Goal: Task Accomplishment & Management: Complete application form

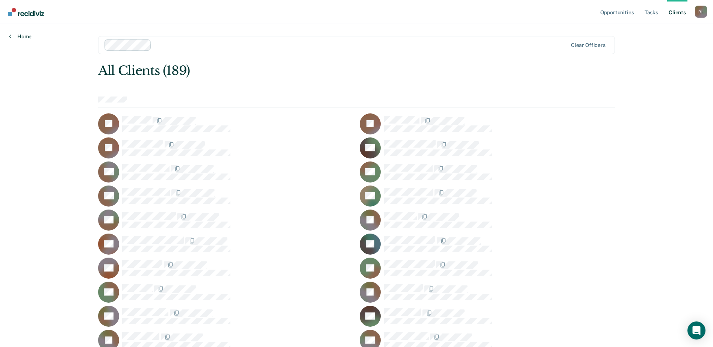
click at [19, 37] on link "Home" at bounding box center [20, 36] width 23 height 7
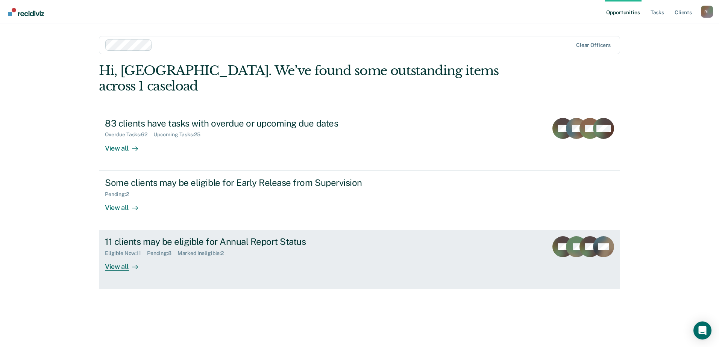
click at [151, 236] on div "11 clients may be eligible for Annual Report Status" at bounding box center [237, 241] width 264 height 11
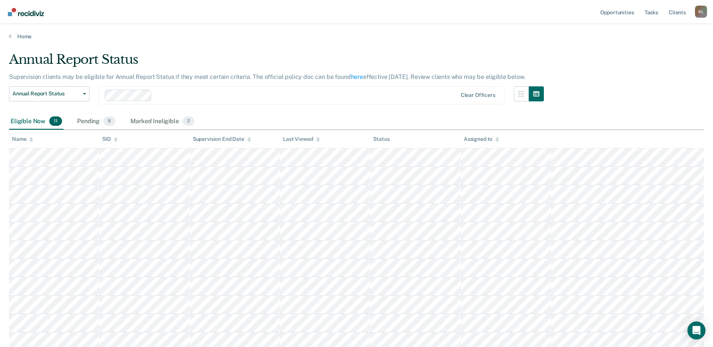
click at [26, 140] on div "Name" at bounding box center [22, 139] width 21 height 6
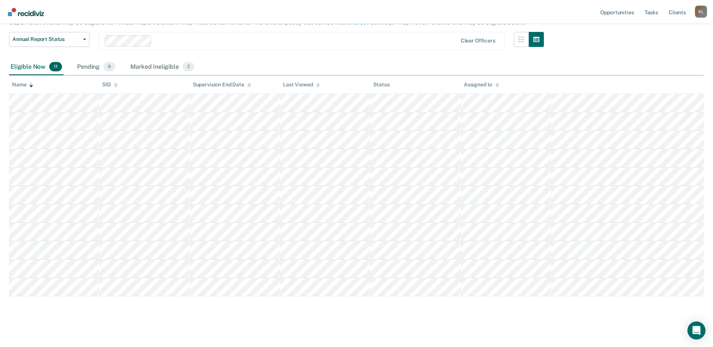
scroll to position [58, 0]
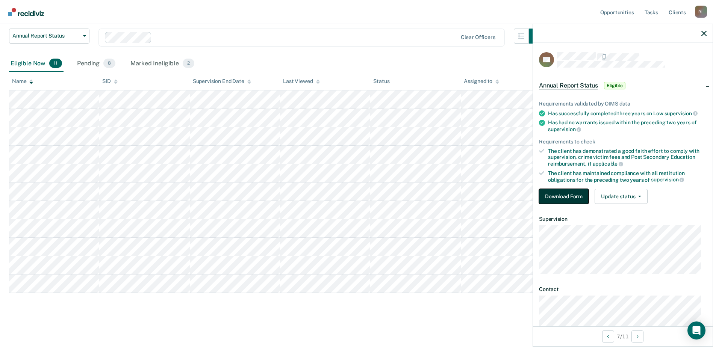
click at [550, 200] on button "Download Form" at bounding box center [564, 196] width 50 height 15
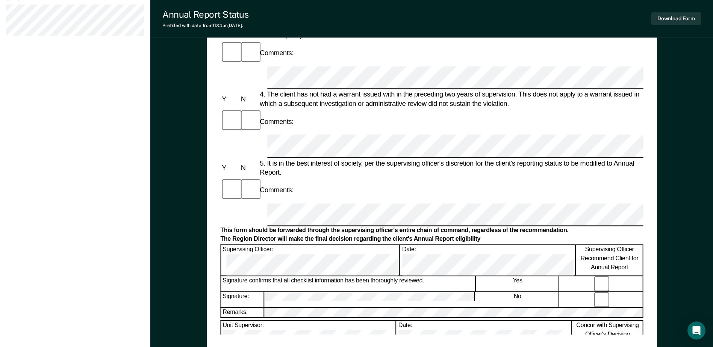
scroll to position [226, 0]
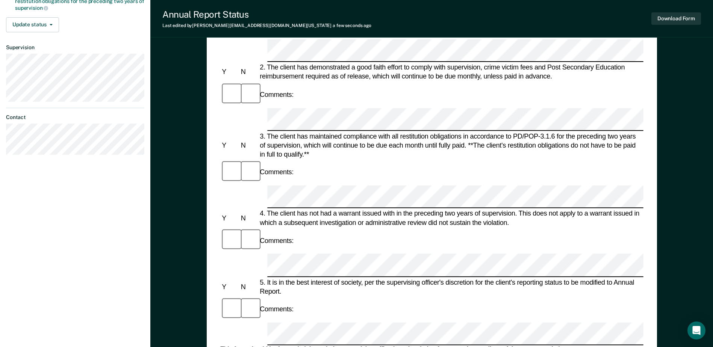
scroll to position [75, 0]
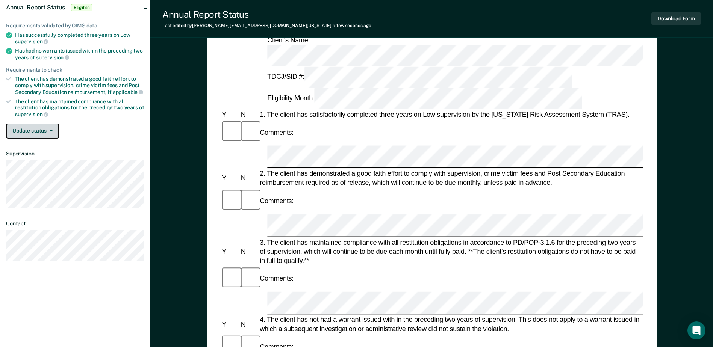
click at [40, 134] on button "Update status" at bounding box center [32, 131] width 53 height 15
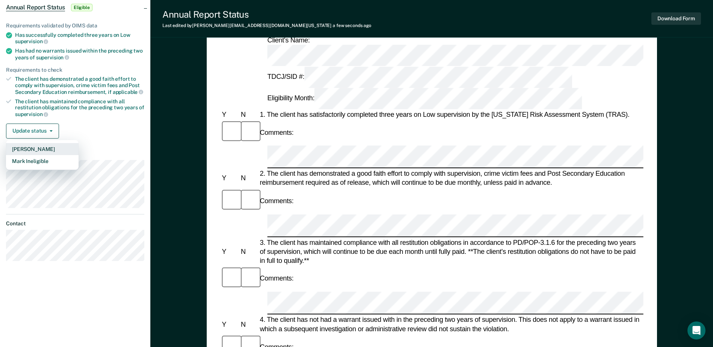
click at [46, 150] on button "[PERSON_NAME]" at bounding box center [42, 149] width 73 height 12
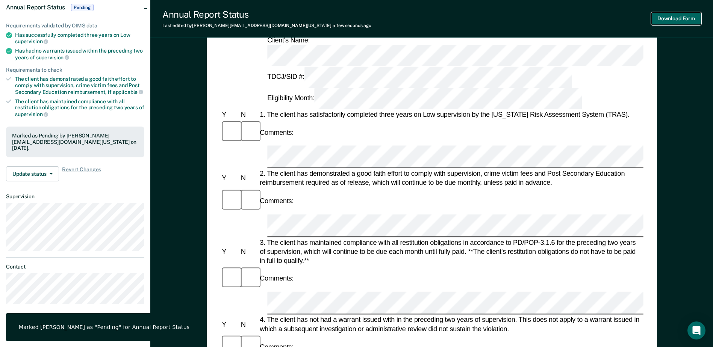
click at [678, 21] on button "Download Form" at bounding box center [676, 18] width 50 height 12
